Goal: Information Seeking & Learning: Learn about a topic

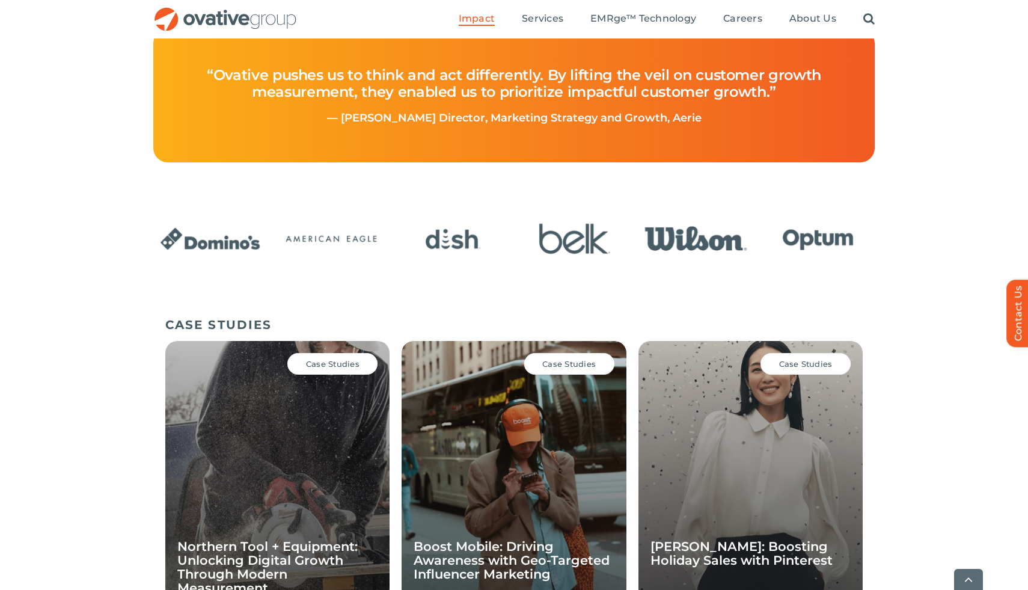
scroll to position [601, 0]
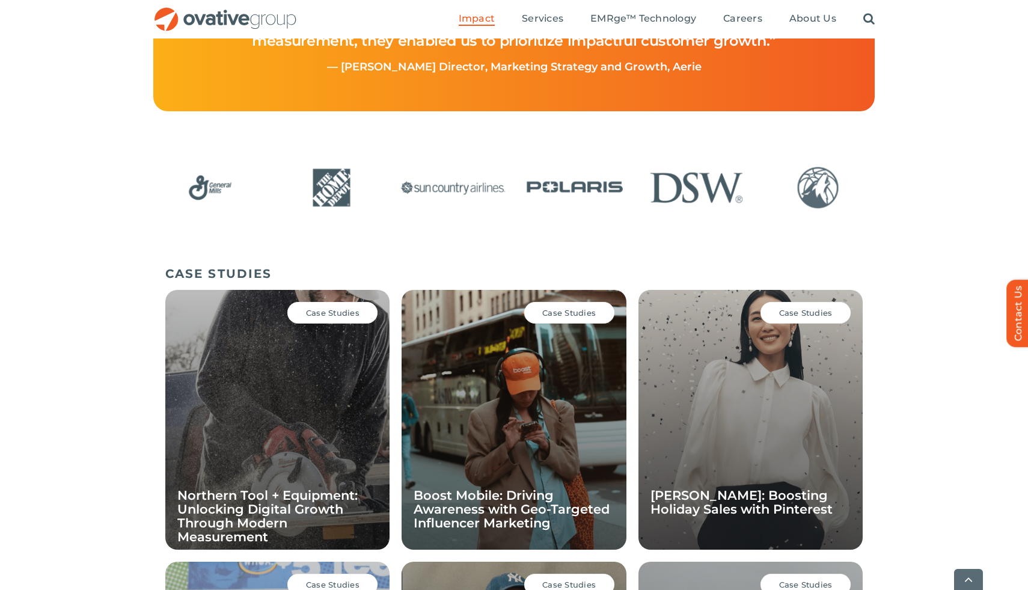
click at [593, 402] on div "Case Studies Boost Mobile: Driving Awareness with Geo-Targeted Influencer Marke…" at bounding box center [514, 420] width 224 height 260
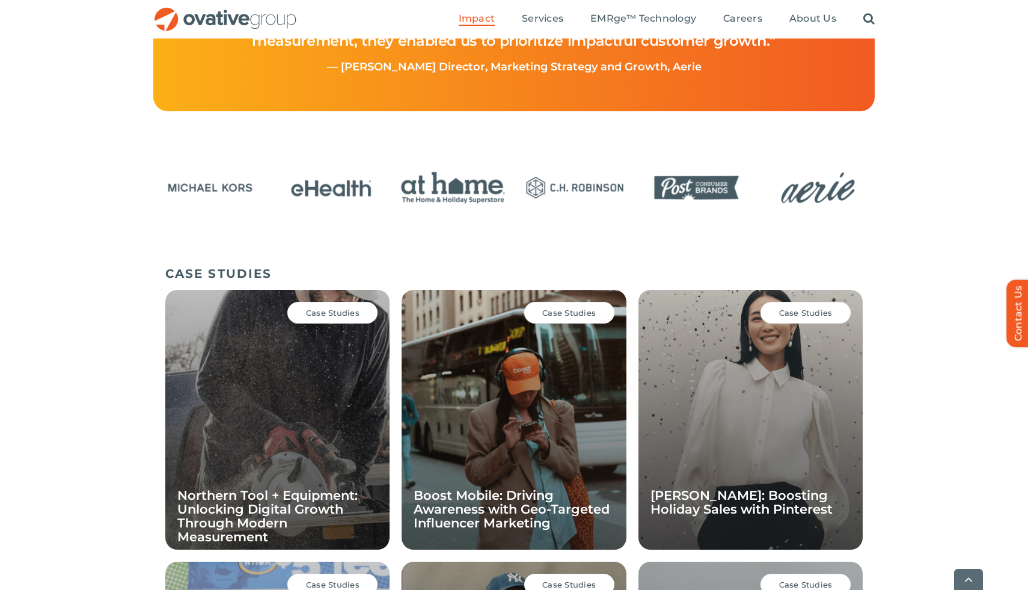
click at [576, 305] on div "Case Studies" at bounding box center [569, 313] width 90 height 22
click at [562, 315] on span "Case Studies" at bounding box center [569, 313] width 54 height 10
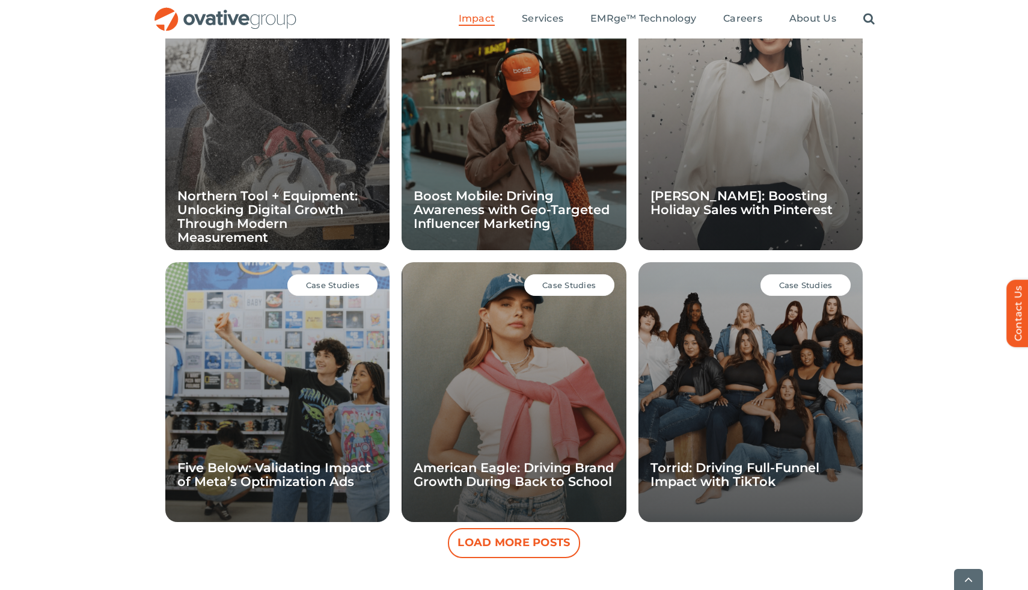
scroll to position [1113, 0]
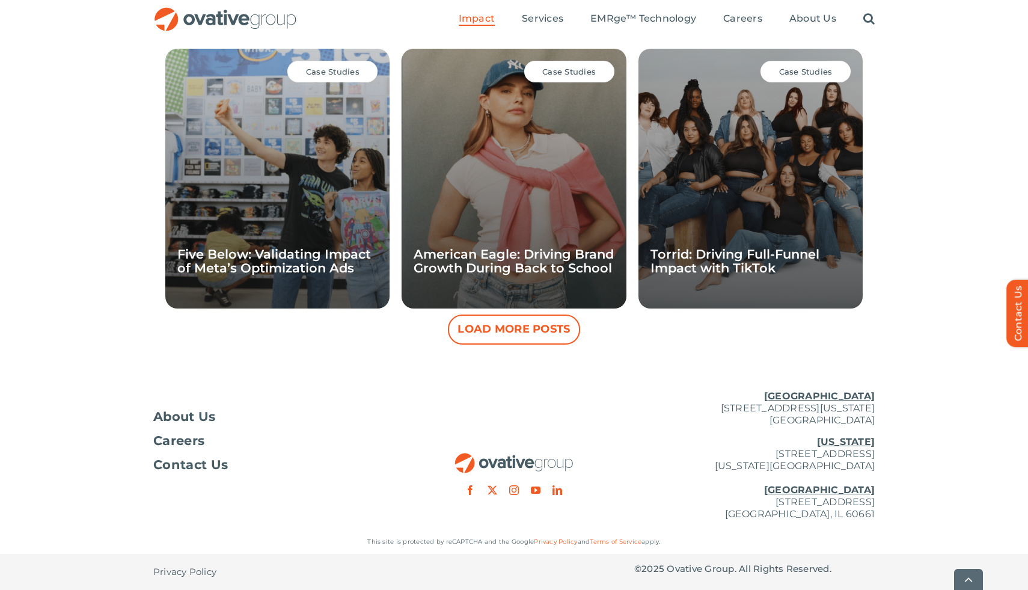
click at [562, 214] on div "Case Studies American Eagle: Driving Brand Growth During Back to School" at bounding box center [514, 179] width 224 height 260
click at [571, 70] on span "Case Studies" at bounding box center [569, 72] width 54 height 10
click at [506, 262] on link "American Eagle: Driving Brand Growth During Back to School" at bounding box center [514, 261] width 200 height 29
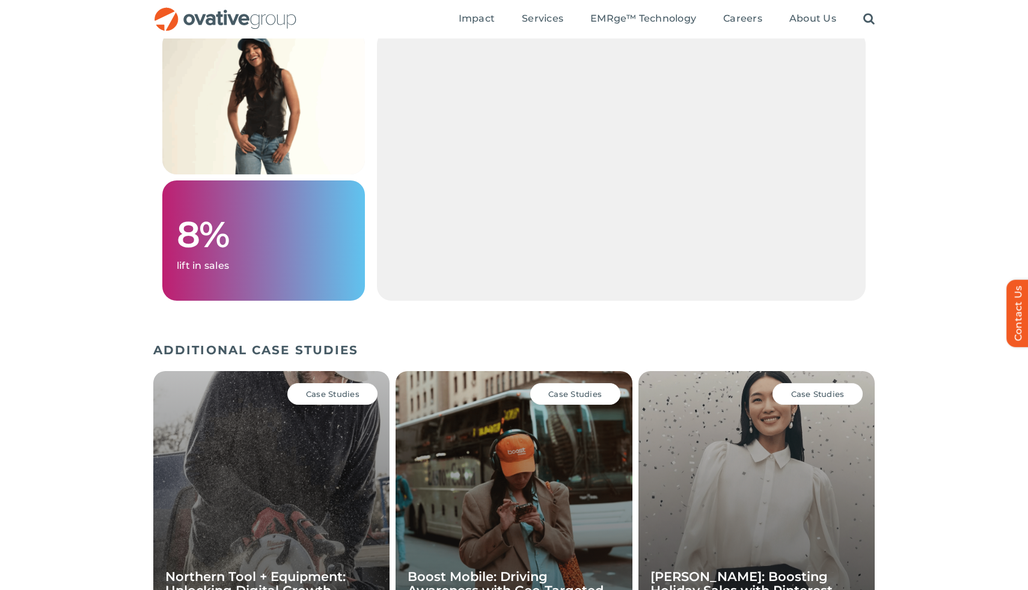
scroll to position [1397, 0]
